Goal: Transaction & Acquisition: Download file/media

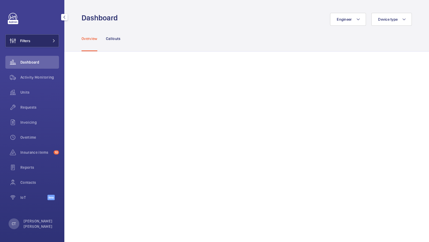
click at [49, 40] on button "Filters" at bounding box center [32, 40] width 54 height 13
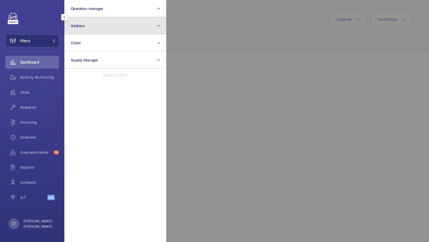
click at [86, 31] on button "Address" at bounding box center [115, 25] width 102 height 17
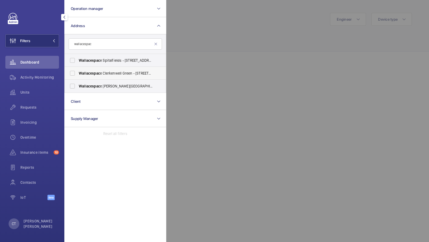
type input "wallacespac"
click at [91, 73] on span "Wallacespac" at bounding box center [89, 73] width 21 height 4
click at [78, 73] on input "Wallacespac e Clerkenwell Green - [STREET_ADDRESS]" at bounding box center [72, 73] width 11 height 11
checkbox input "true"
click at [25, 74] on div "Activity Monitoring" at bounding box center [32, 77] width 54 height 13
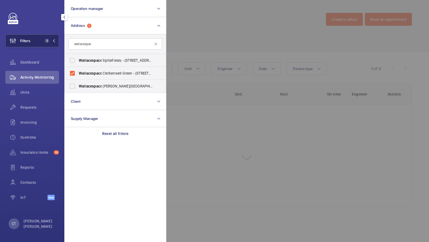
click at [39, 44] on button "Filters 1" at bounding box center [32, 40] width 54 height 13
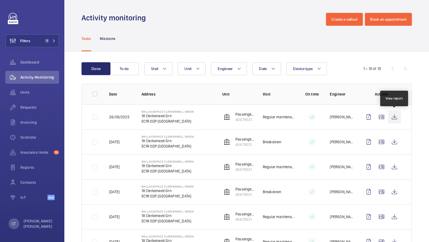
click at [393, 116] on wm-front-icon-button at bounding box center [394, 116] width 13 height 13
